Goal: Check status

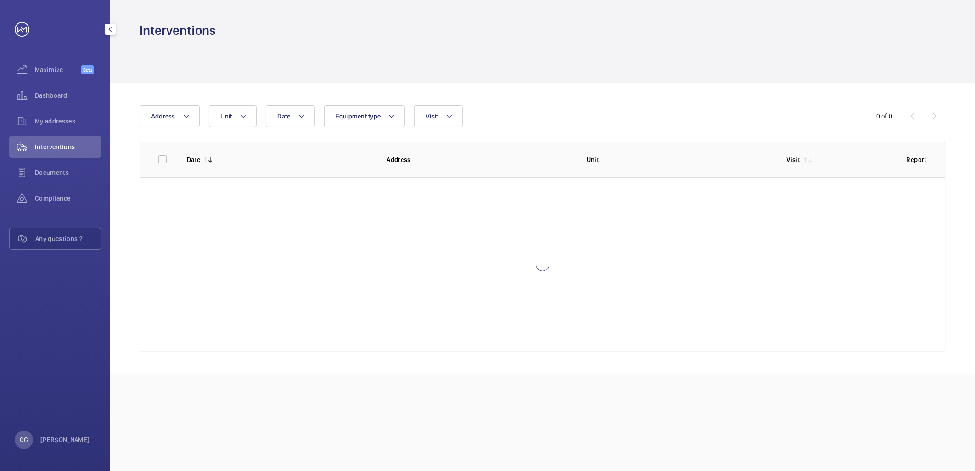
click at [109, 32] on mat-icon "button" at bounding box center [110, 29] width 11 height 7
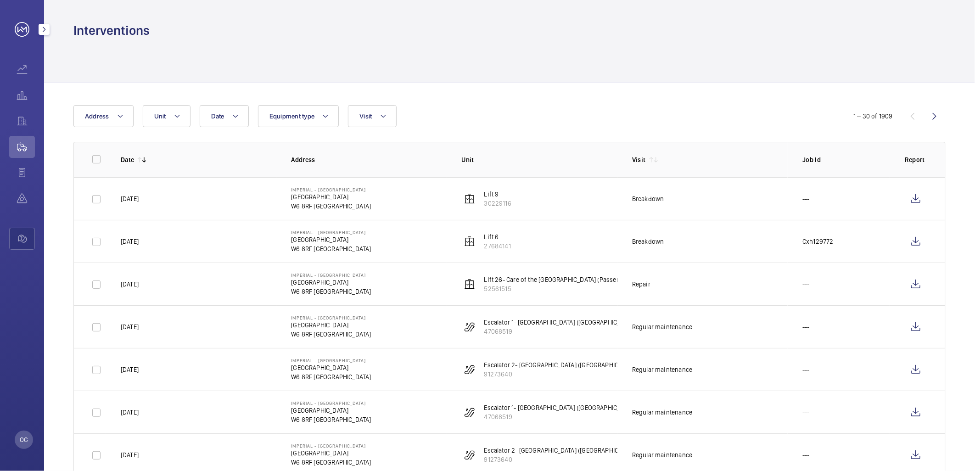
click at [42, 28] on mat-icon "button" at bounding box center [44, 29] width 11 height 7
